Goal: Task Accomplishment & Management: Use online tool/utility

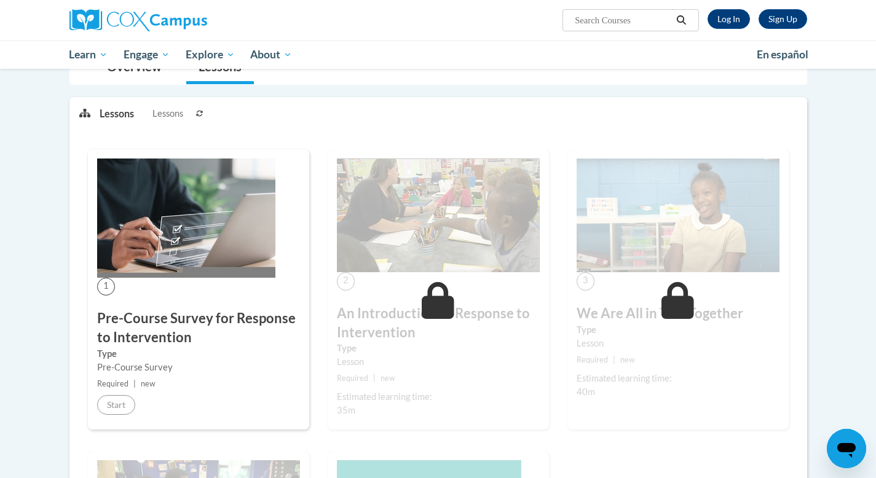
scroll to position [145, 0]
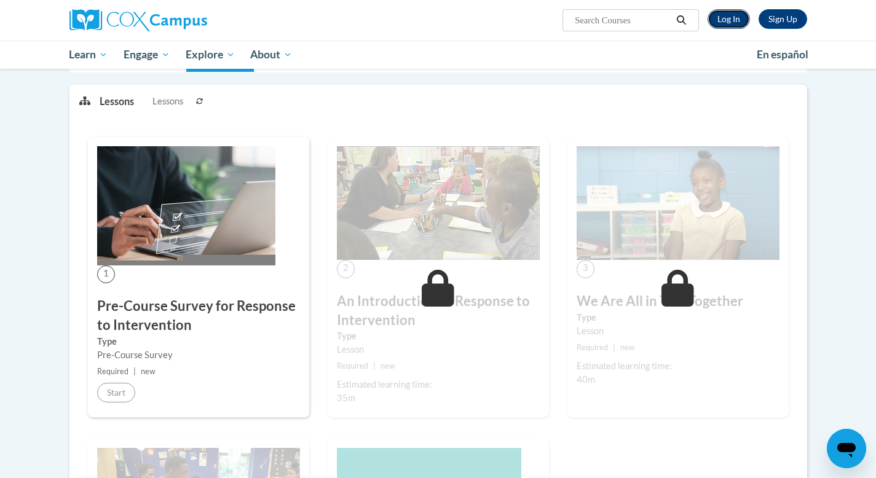
click at [724, 21] on link "Log In" at bounding box center [729, 19] width 42 height 20
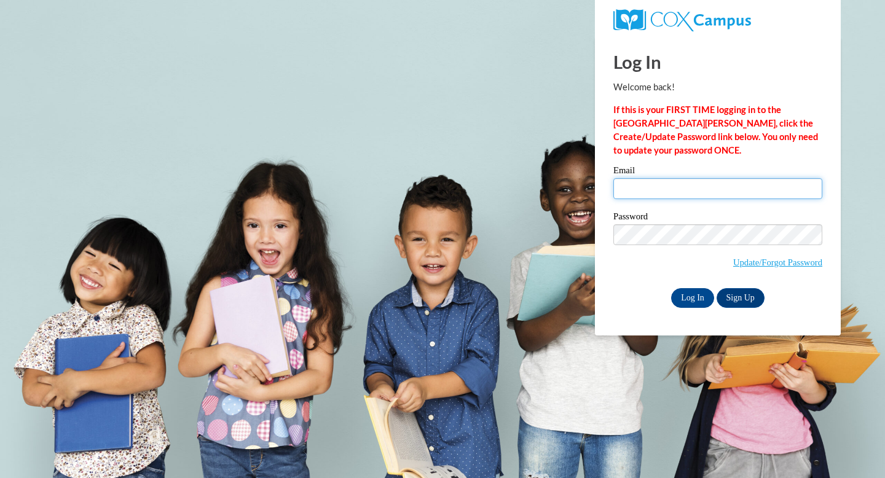
click at [625, 191] on input "Email" at bounding box center [718, 188] width 209 height 21
type input "ljetzer@sasd.net"
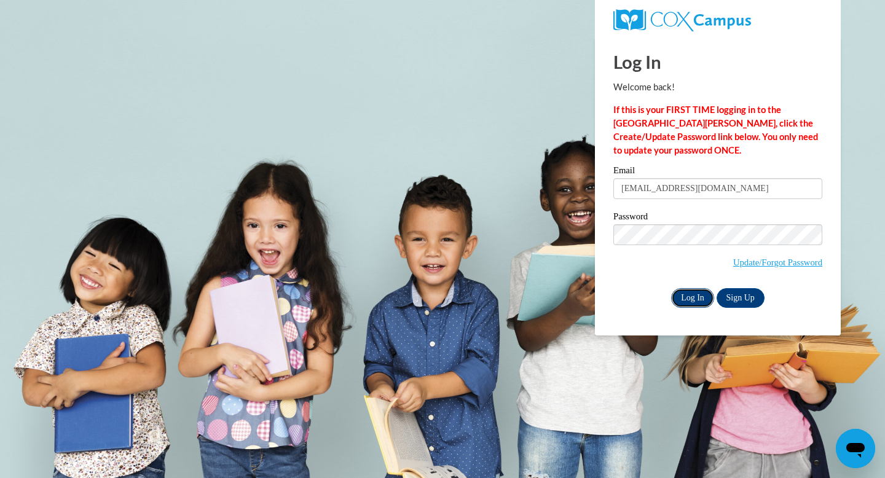
click at [691, 301] on input "Log In" at bounding box center [692, 298] width 43 height 20
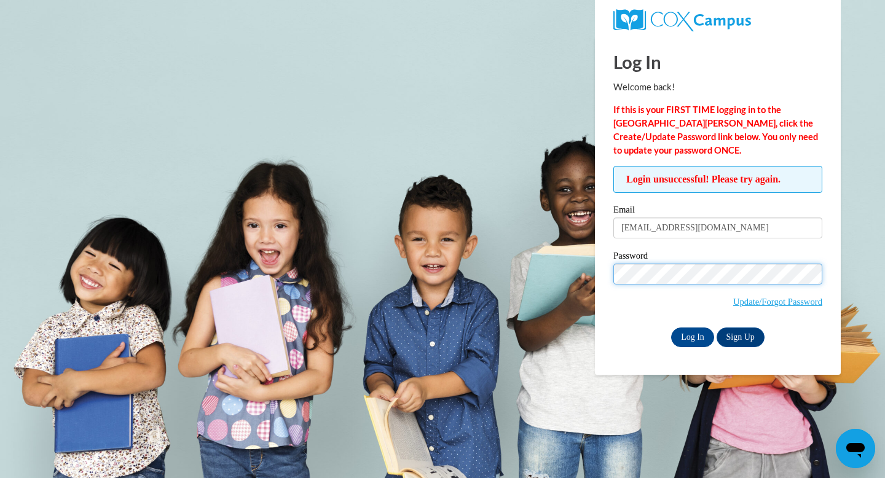
click at [671, 328] on input "Log In" at bounding box center [692, 338] width 43 height 20
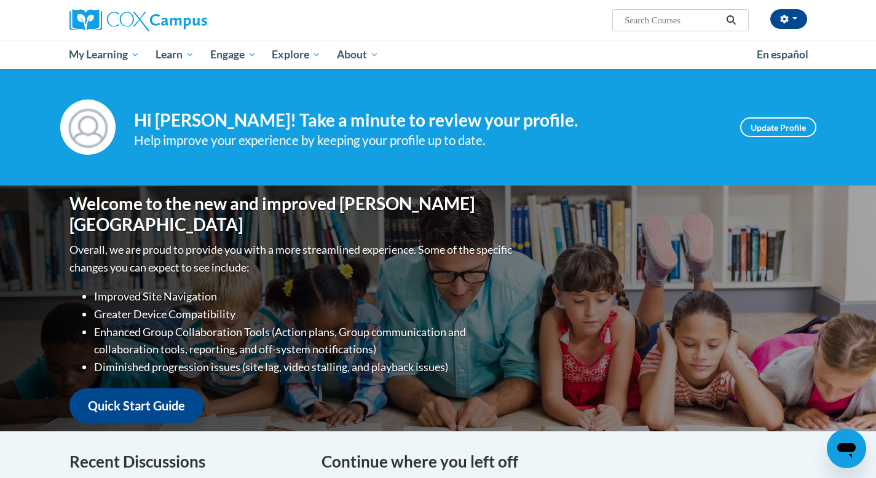
scroll to position [23, 0]
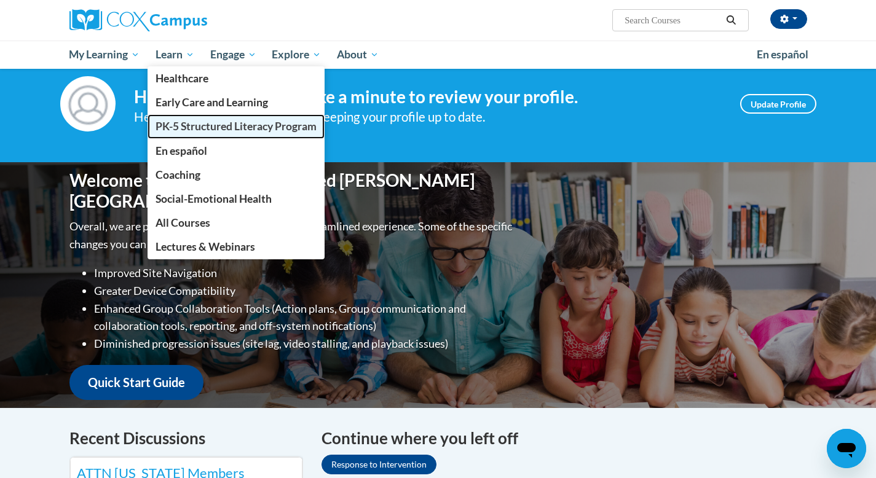
click at [183, 124] on span "PK-5 Structured Literacy Program" at bounding box center [236, 126] width 161 height 13
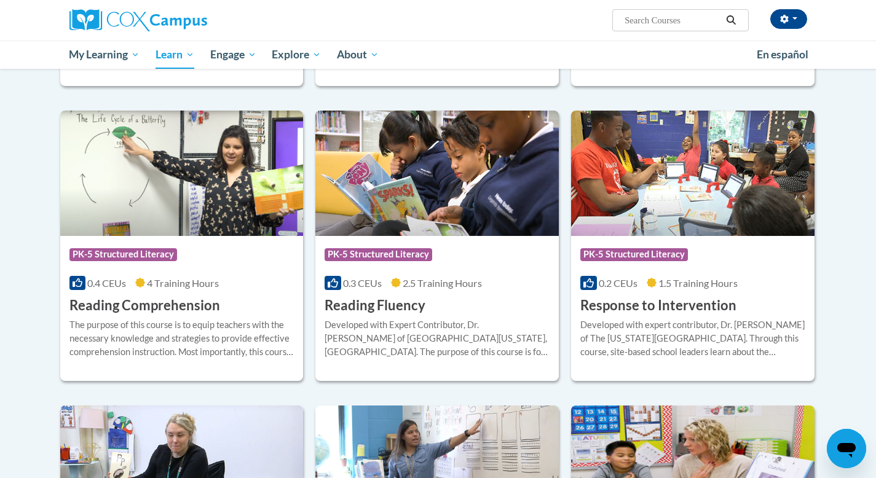
scroll to position [998, 0]
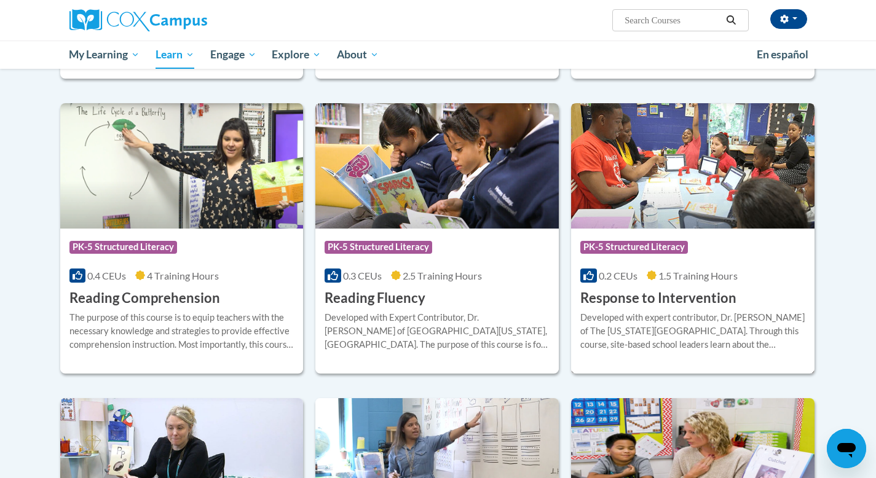
click at [660, 295] on h3 "Response to Intervention" at bounding box center [658, 298] width 156 height 19
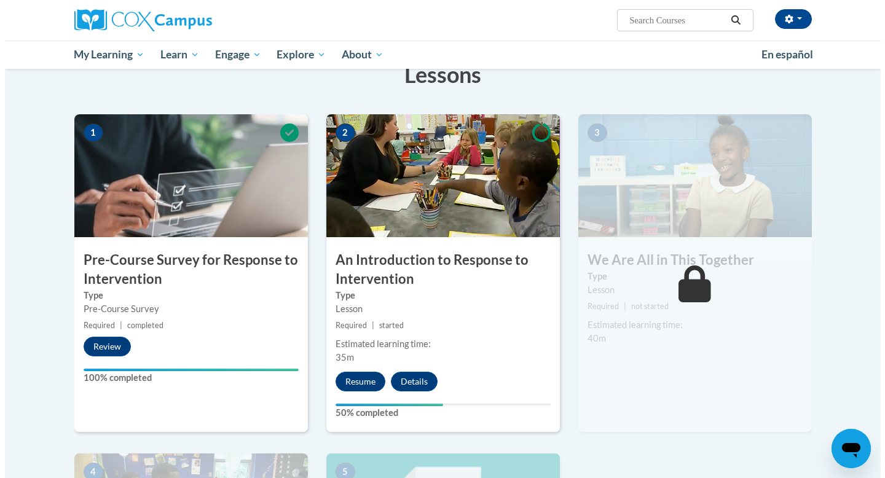
scroll to position [207, 0]
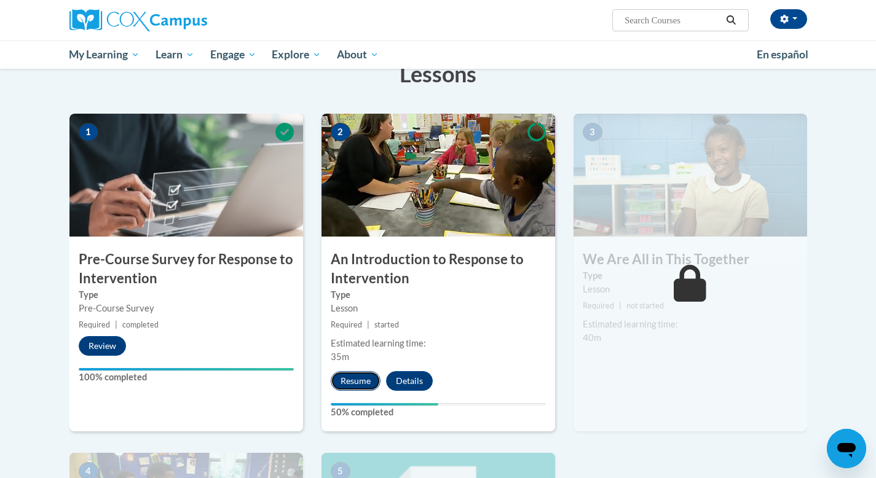
click at [357, 385] on button "Resume" at bounding box center [356, 381] width 50 height 20
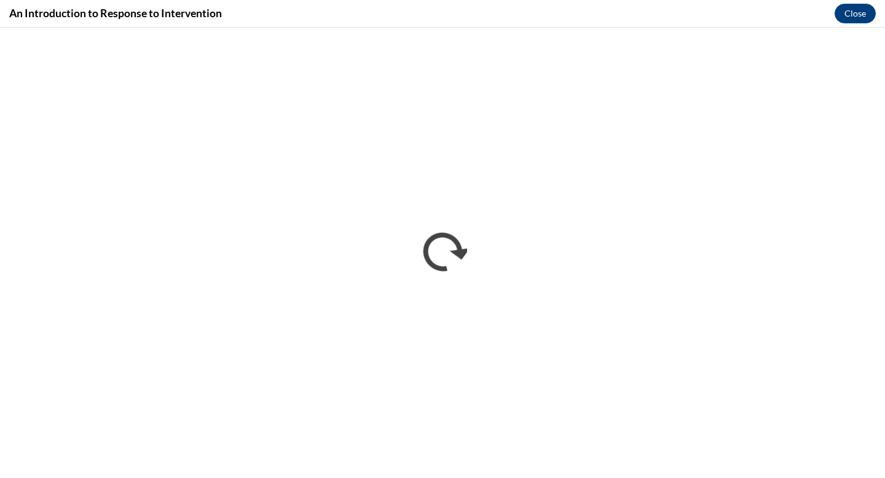
scroll to position [0, 0]
